Goal: Information Seeking & Learning: Understand process/instructions

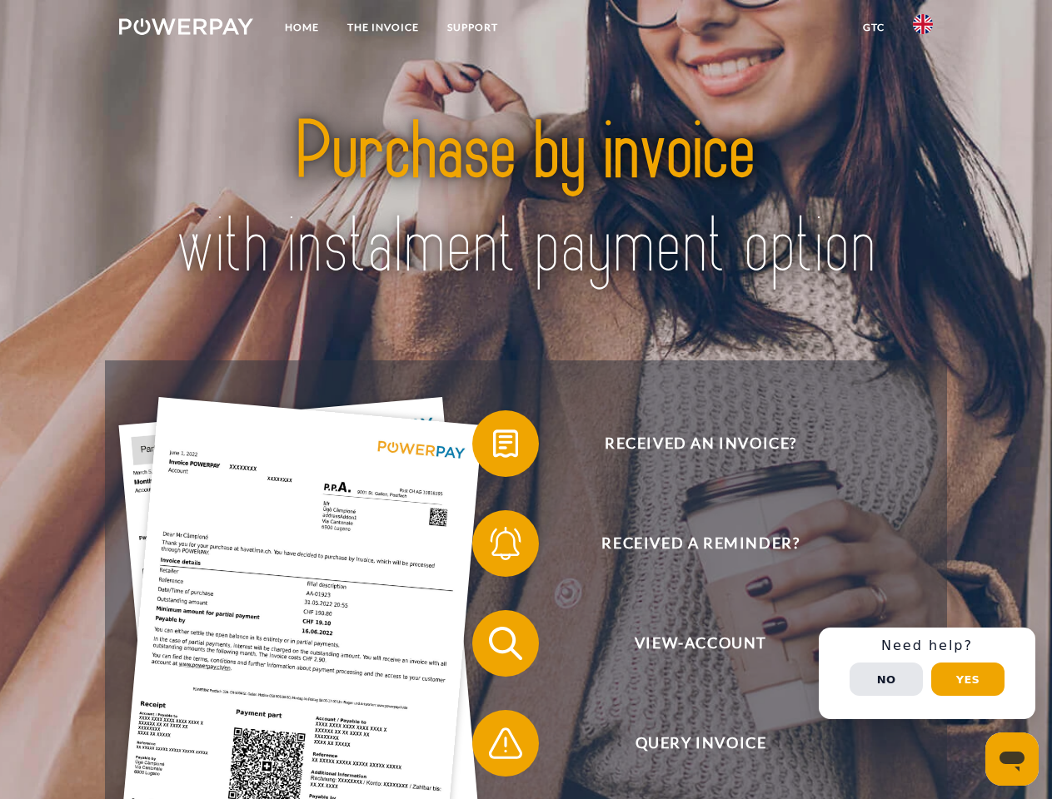
click at [186, 29] on img at bounding box center [186, 26] width 134 height 17
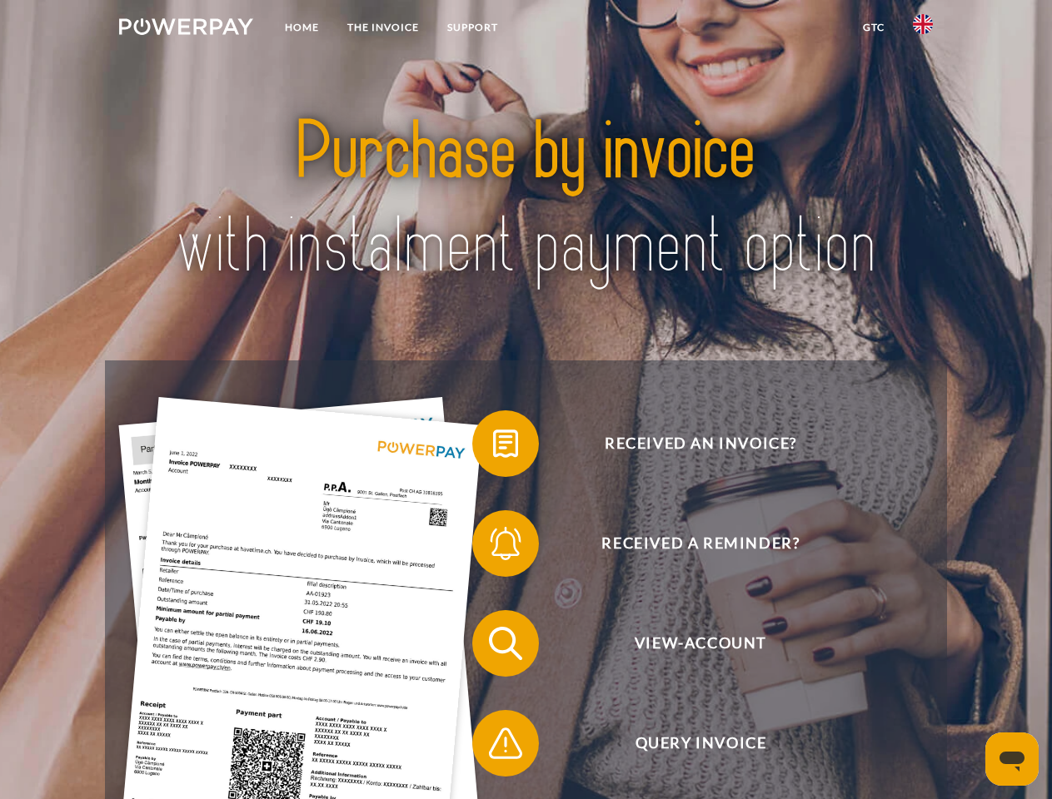
click at [923, 29] on img at bounding box center [923, 24] width 20 height 20
click at [873, 27] on link "GTC" at bounding box center [873, 27] width 50 height 30
click at [493, 447] on span at bounding box center [480, 443] width 83 height 83
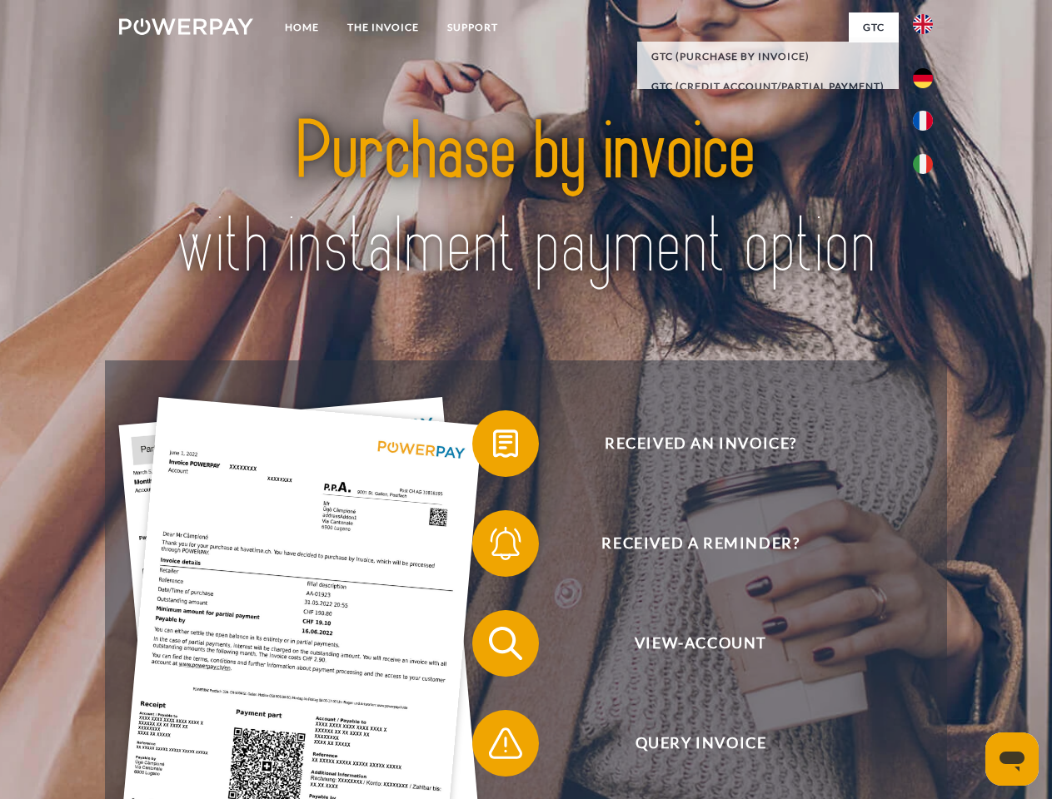
click at [493, 547] on span at bounding box center [480, 543] width 83 height 83
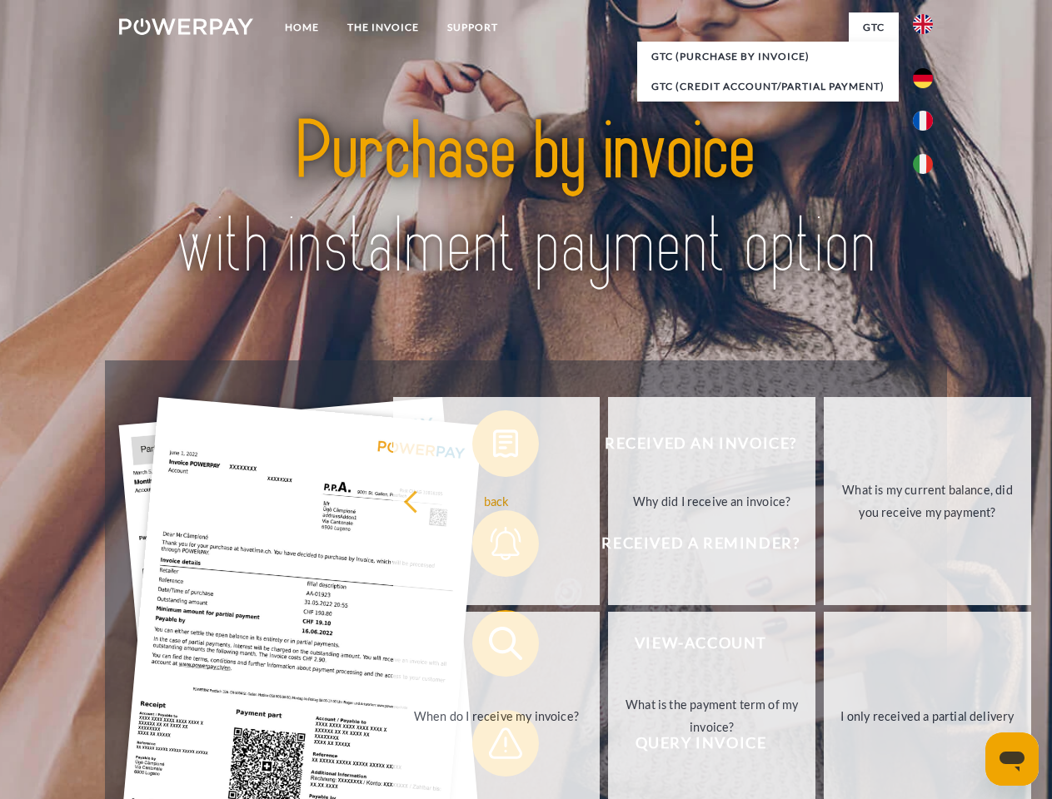
click at [608, 647] on link "What is the payment term of my invoice?" at bounding box center [711, 716] width 207 height 208
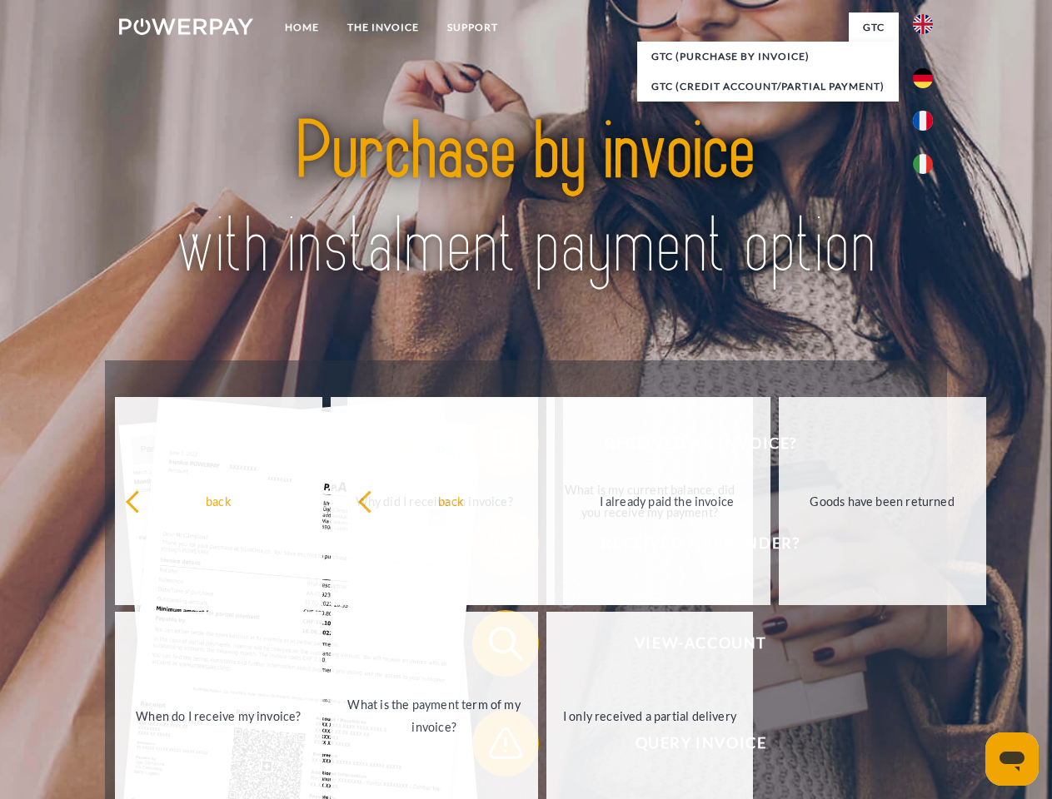
click at [493, 747] on span at bounding box center [480, 743] width 83 height 83
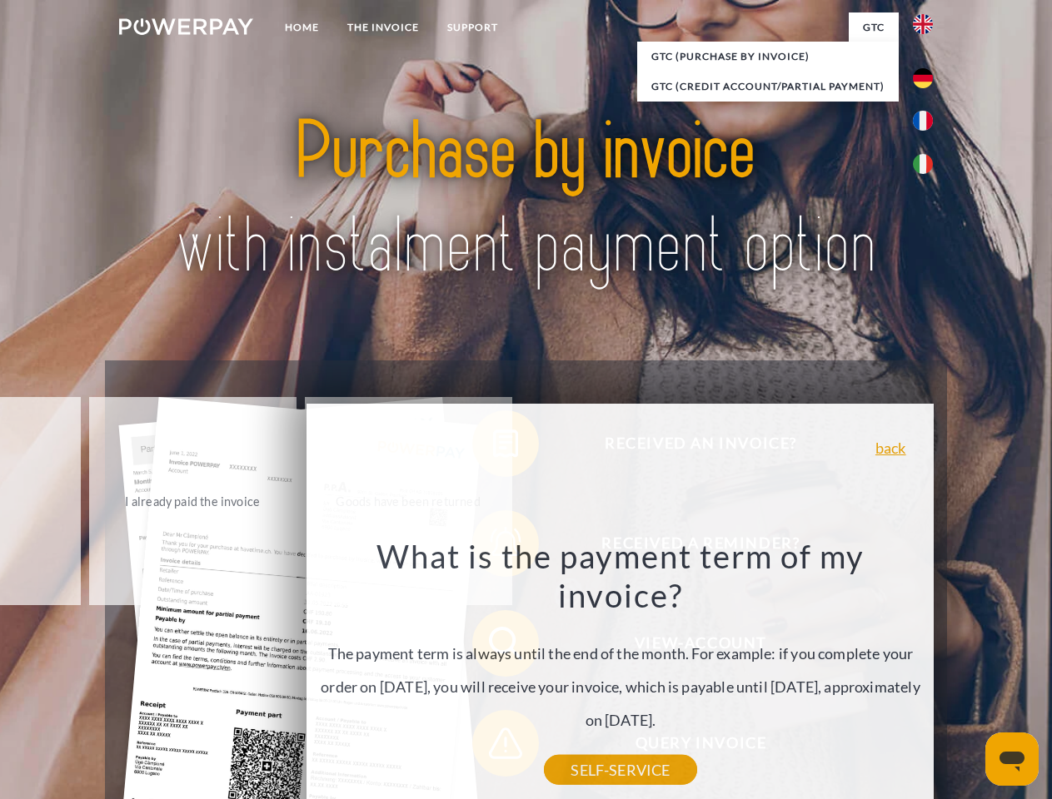
click at [927, 674] on div "Received an invoice? Received a reminder? View-Account Query Invoice" at bounding box center [525, 694] width 841 height 666
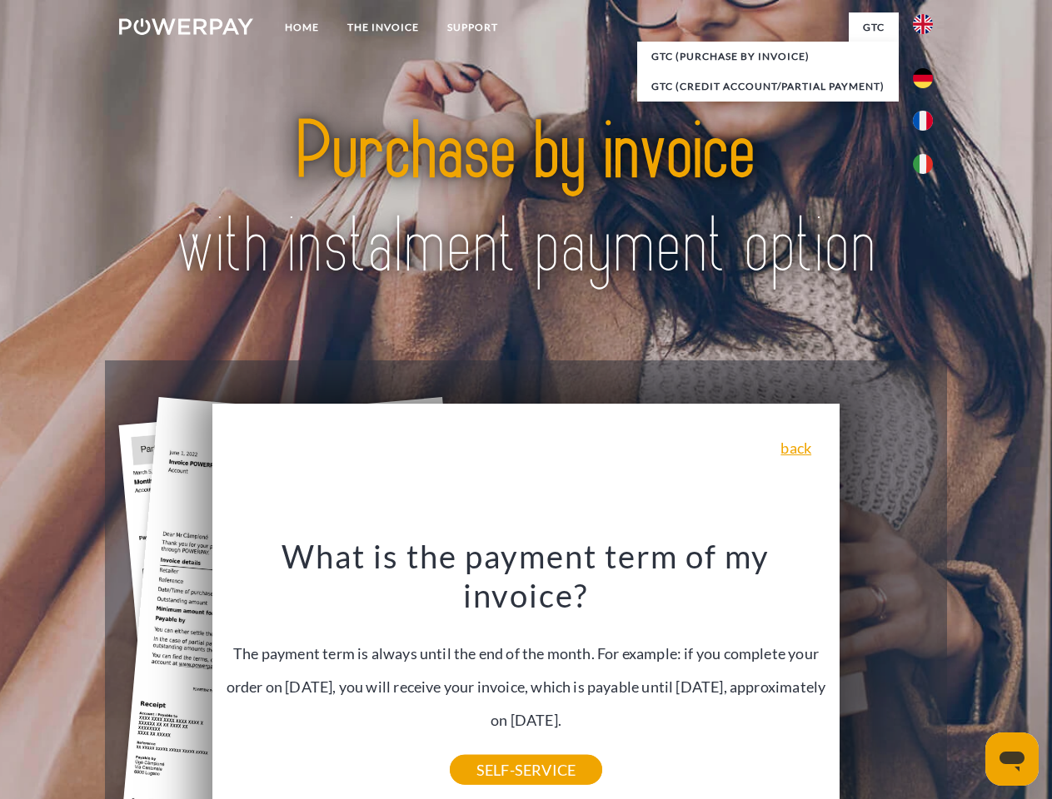
click at [886, 677] on span "View-Account" at bounding box center [700, 643] width 408 height 67
click at [968, 679] on header "Home THE INVOICE Support" at bounding box center [526, 575] width 1052 height 1150
